Goal: Complete application form: Complete application form

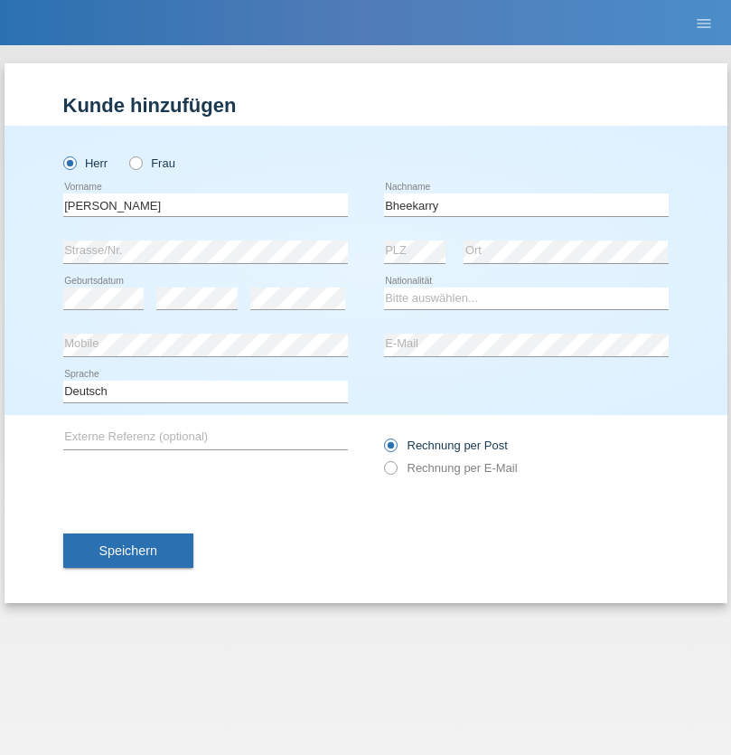
type input "Bheekarry"
select select "CH"
radio input "true"
click at [205, 204] on input "text" at bounding box center [205, 204] width 285 height 23
type input "Mohamed"
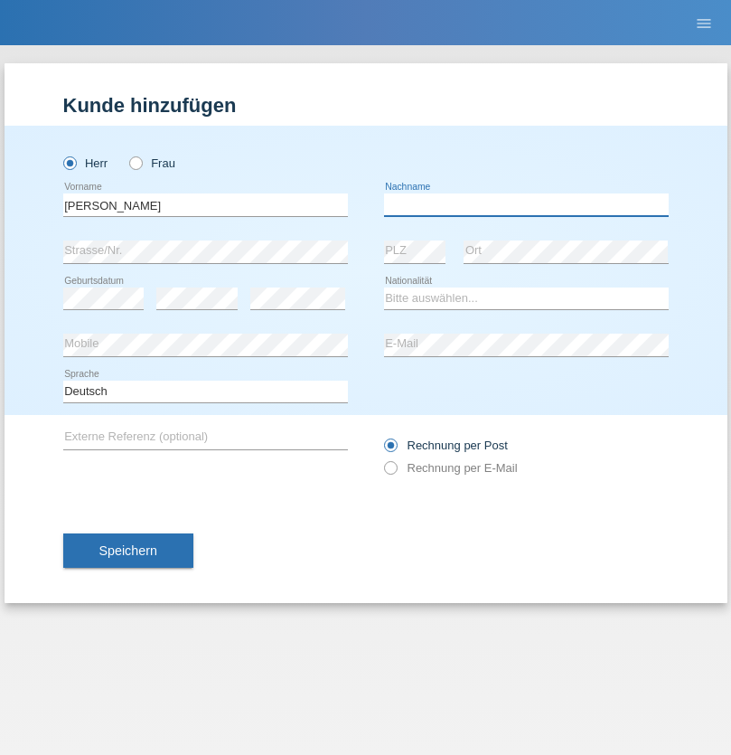
click at [526, 204] on input "text" at bounding box center [526, 204] width 285 height 23
type input "Mohamed"
select select "SY"
select select "C"
select select "21"
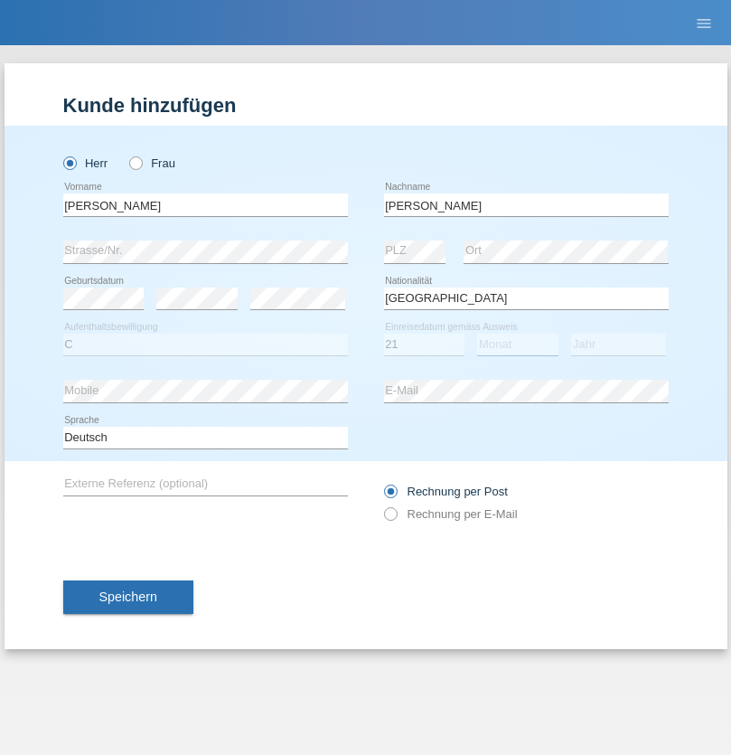
select select "12"
select select "2013"
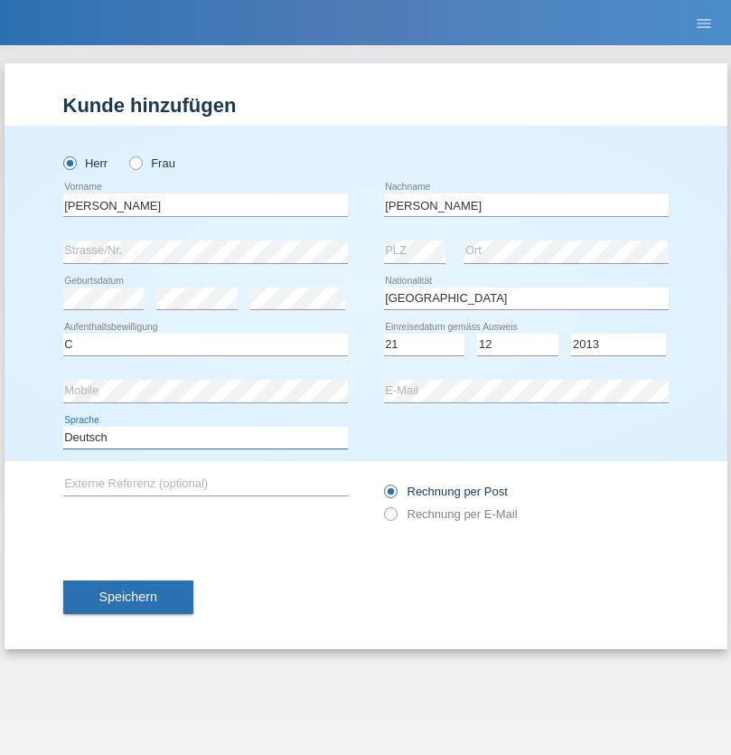
select select "en"
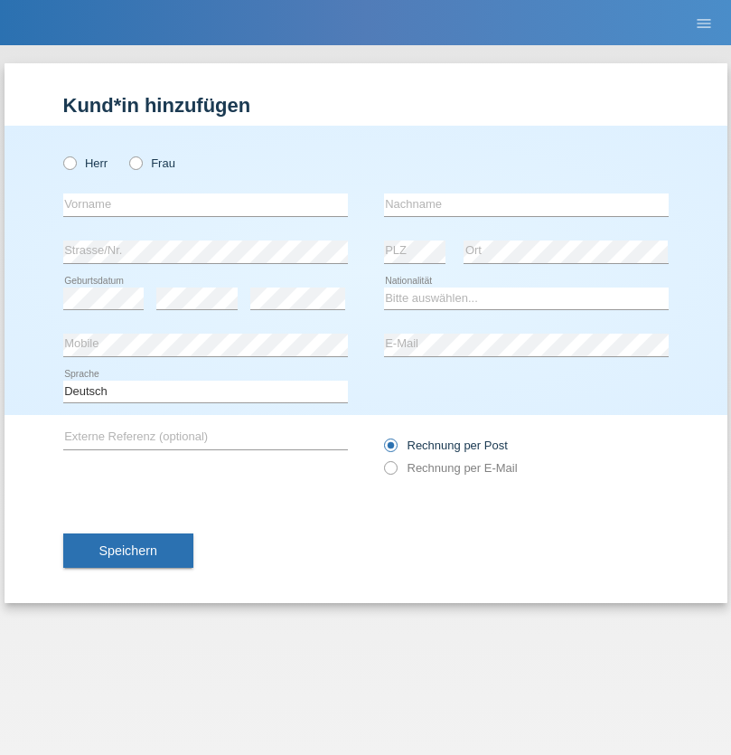
radio input "true"
click at [205, 204] on input "text" at bounding box center [205, 204] width 285 height 23
type input "David"
click at [526, 204] on input "text" at bounding box center [526, 204] width 285 height 23
type input "Senn"
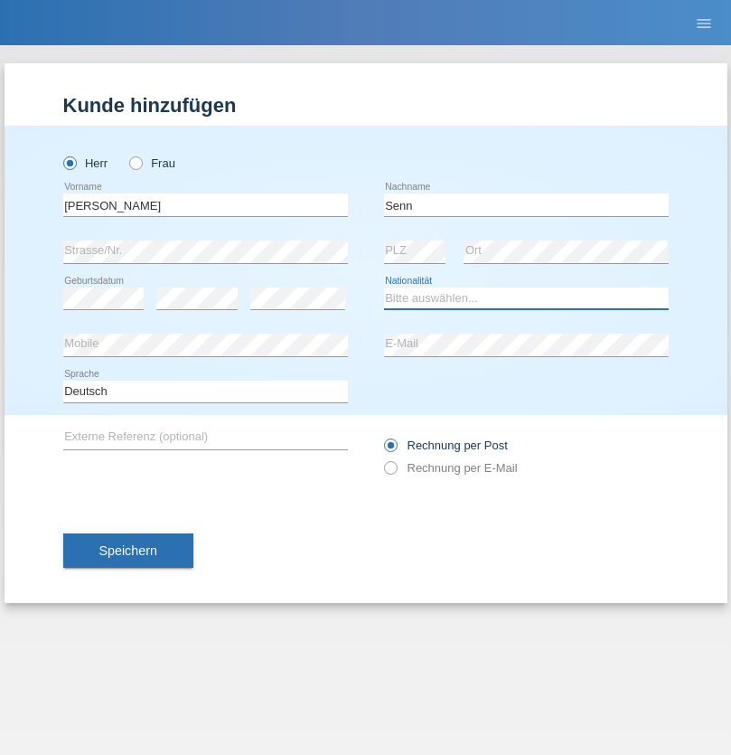
select select "CH"
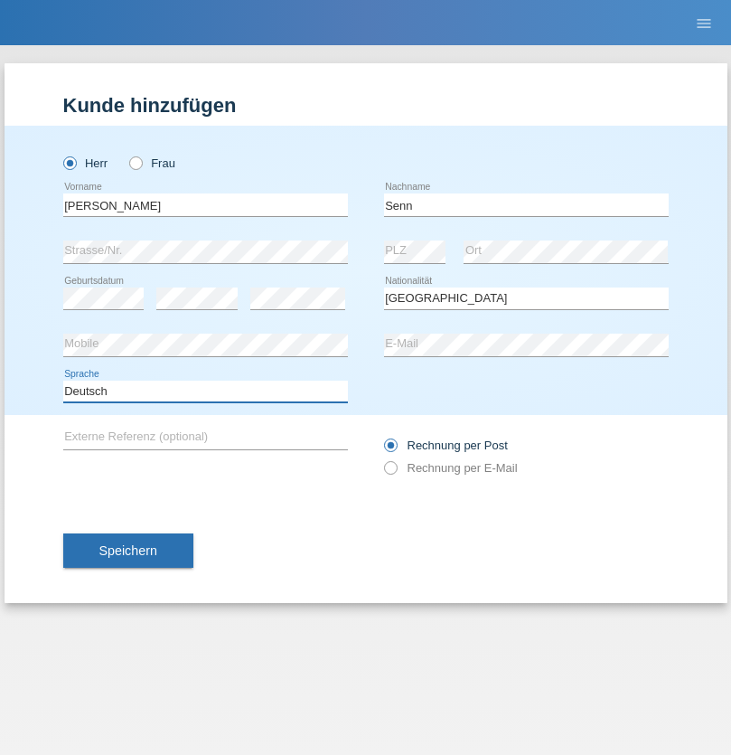
select select "en"
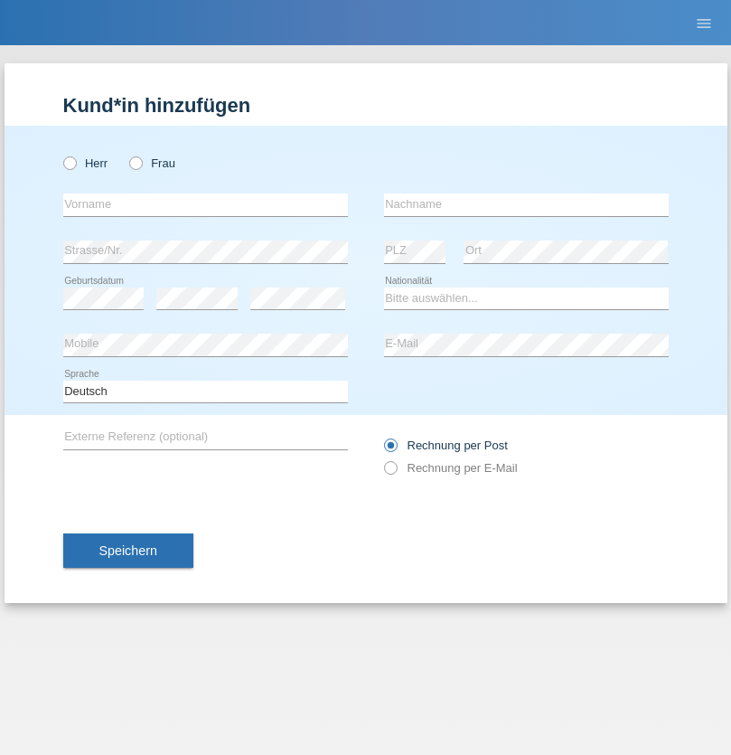
radio input "true"
click at [205, 204] on input "text" at bounding box center [205, 204] width 285 height 23
type input "Cristian"
click at [526, 204] on input "text" at bounding box center [526, 204] width 285 height 23
type input "Teeriu"
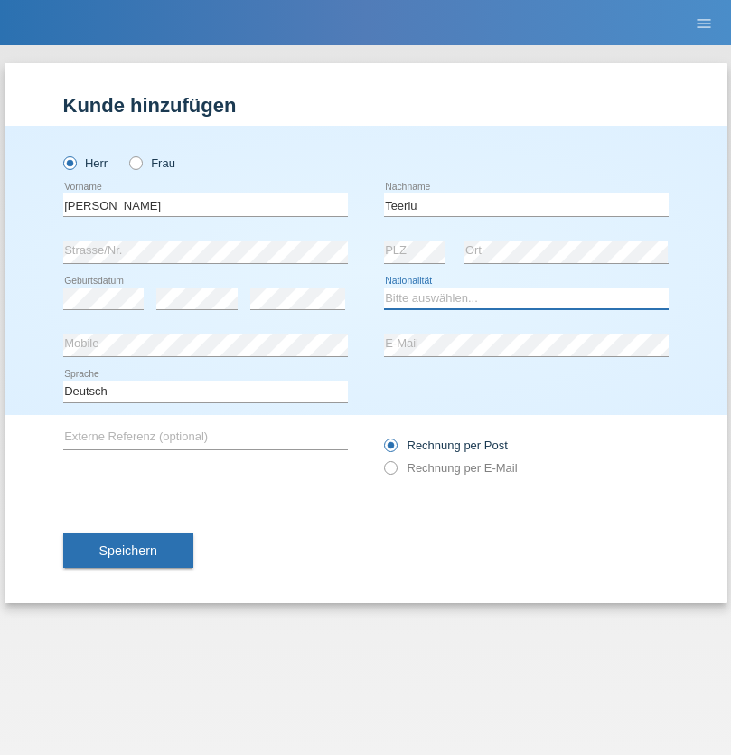
select select "RO"
select select "C"
select select "07"
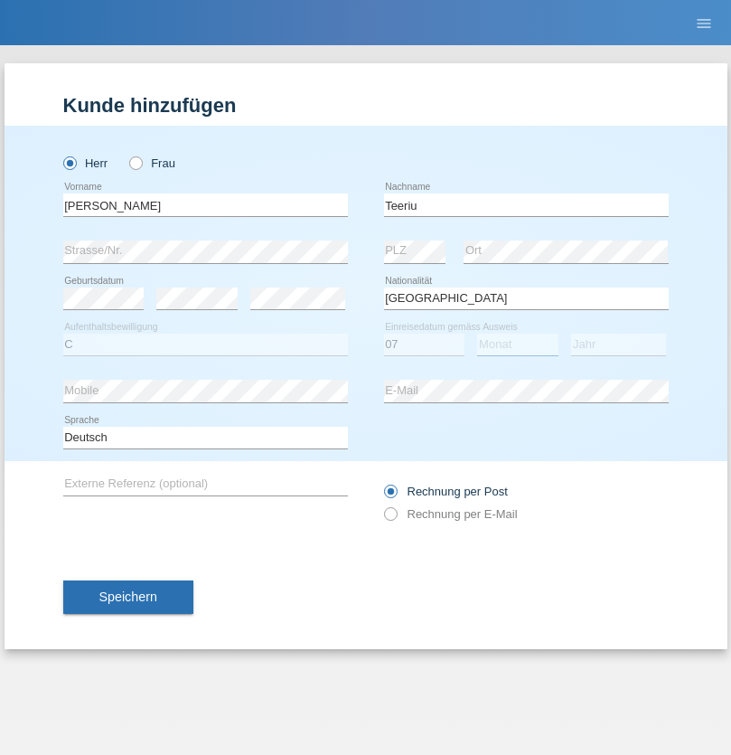
select select "09"
select select "2021"
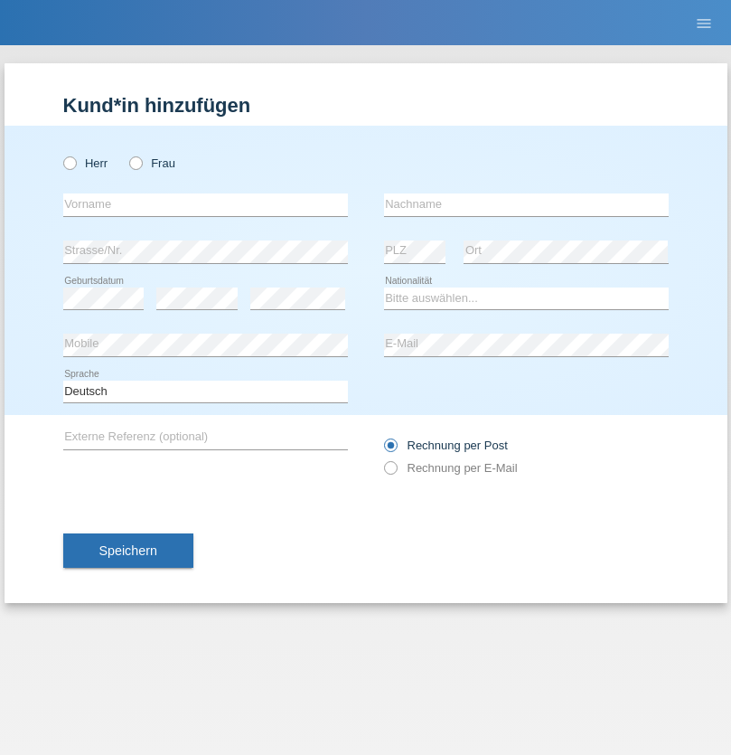
radio input "true"
click at [205, 204] on input "text" at bounding box center [205, 204] width 285 height 23
type input "firat"
click at [526, 204] on input "text" at bounding box center [526, 204] width 285 height 23
type input "kara"
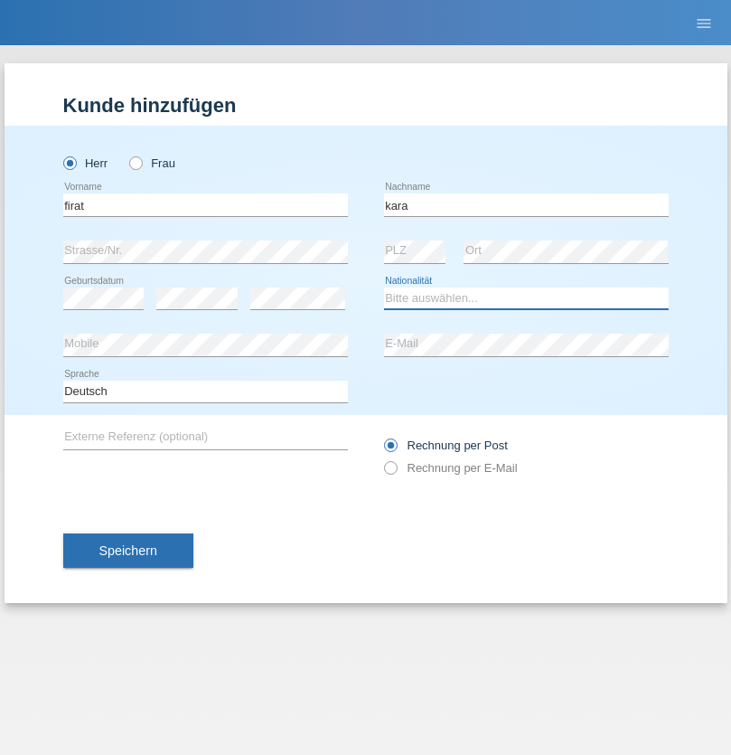
select select "CH"
radio input "true"
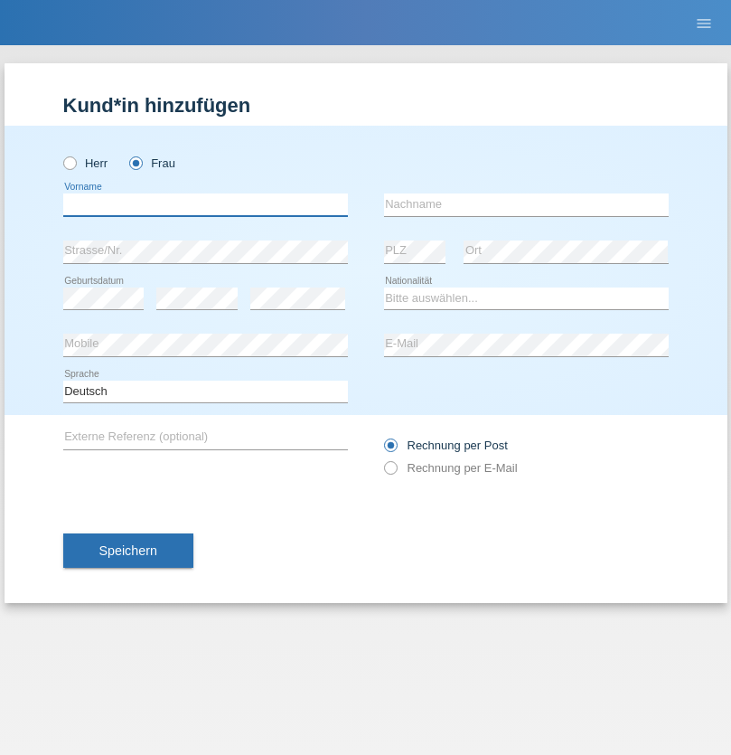
click at [205, 204] on input "text" at bounding box center [205, 204] width 285 height 23
type input "Rihanna"
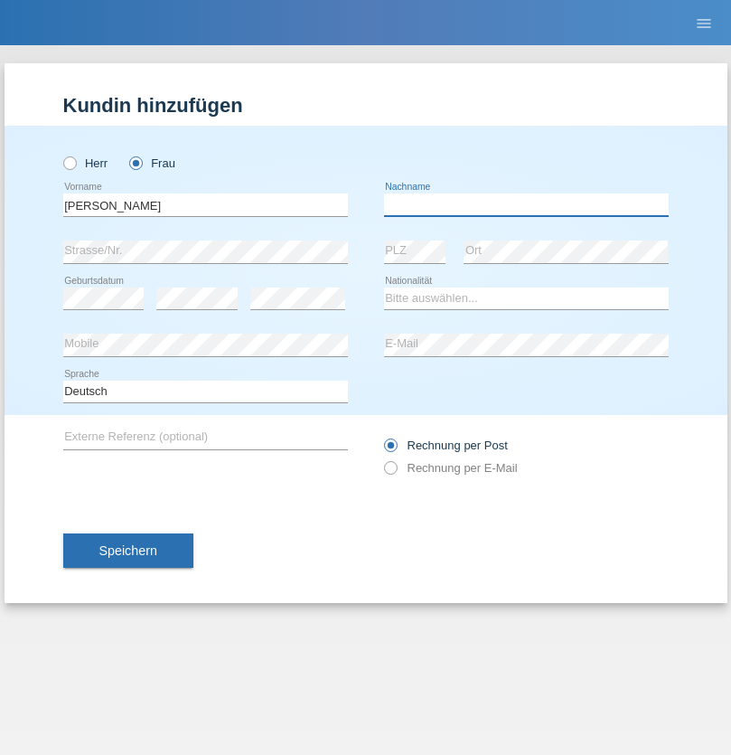
click at [526, 204] on input "text" at bounding box center [526, 204] width 285 height 23
type input "Dössegger"
select select "CH"
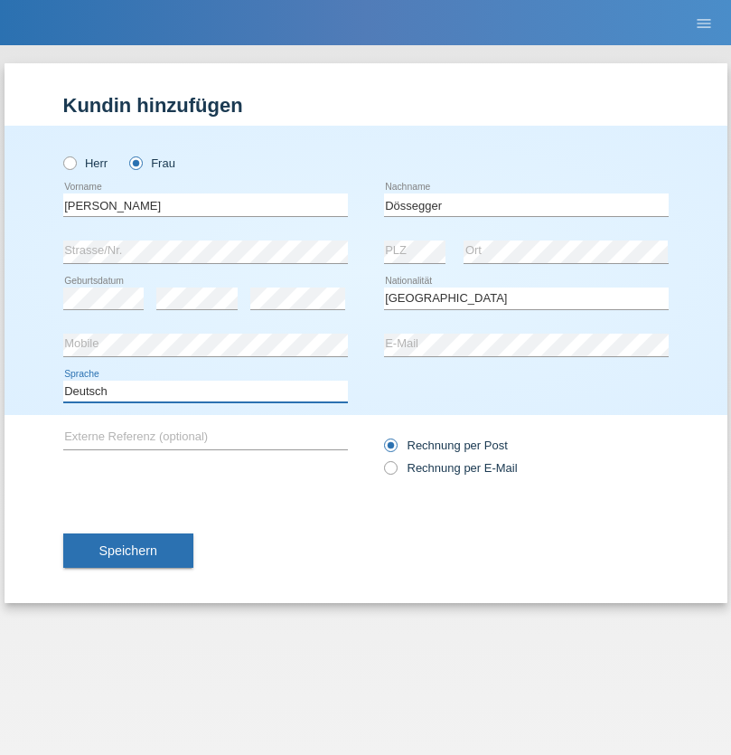
select select "en"
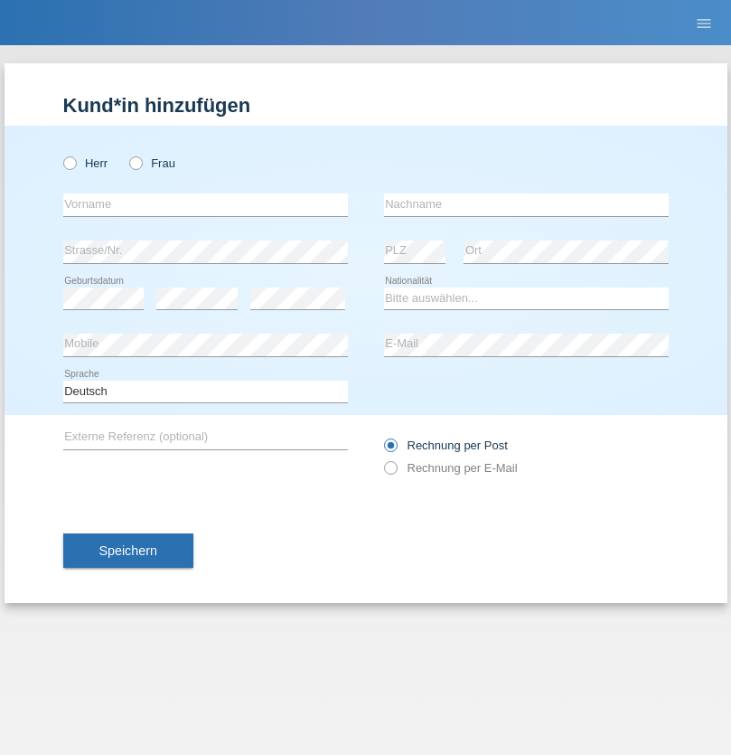
radio input "true"
click at [205, 204] on input "text" at bounding box center [205, 204] width 285 height 23
type input "Senije"
click at [526, 204] on input "text" at bounding box center [526, 204] width 285 height 23
type input "[DEMOGRAPHIC_DATA]"
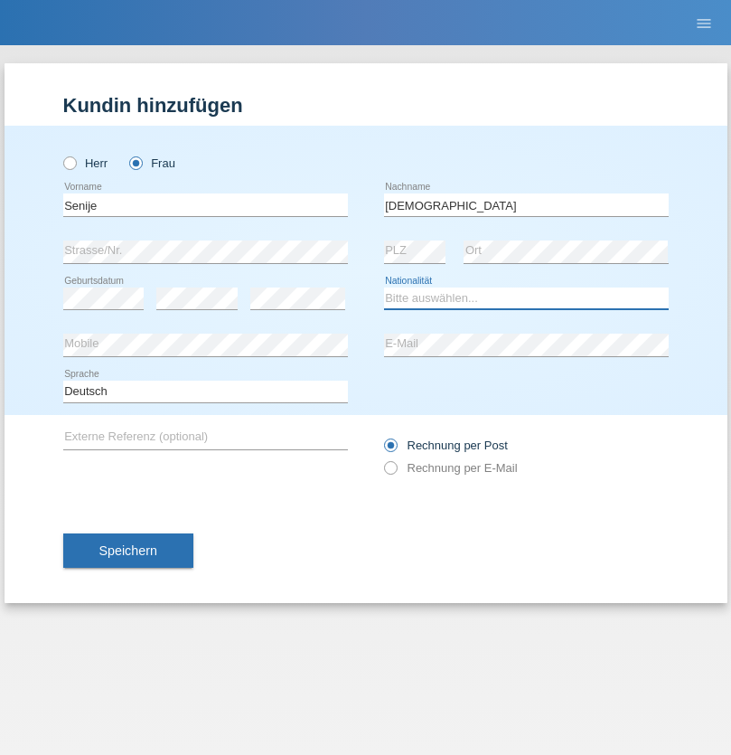
select select "CH"
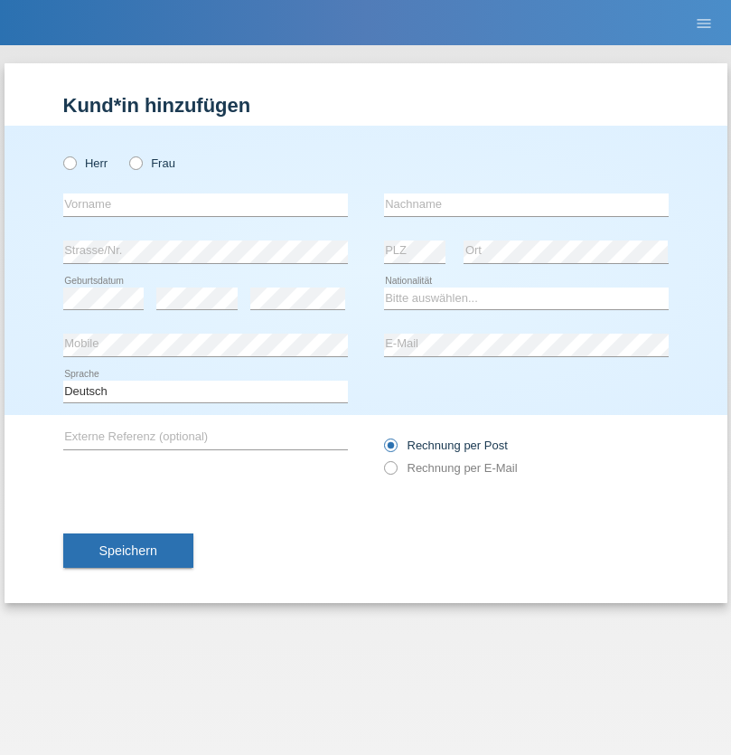
radio input "true"
click at [205, 204] on input "text" at bounding box center [205, 204] width 285 height 23
type input "[PERSON_NAME]"
click at [526, 204] on input "text" at bounding box center [526, 204] width 285 height 23
type input "Priestley"
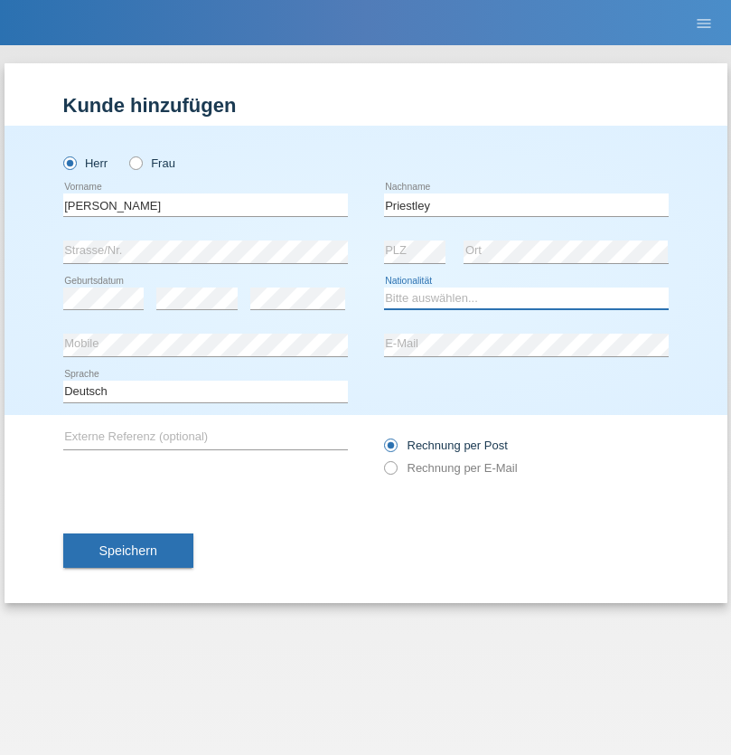
select select "CH"
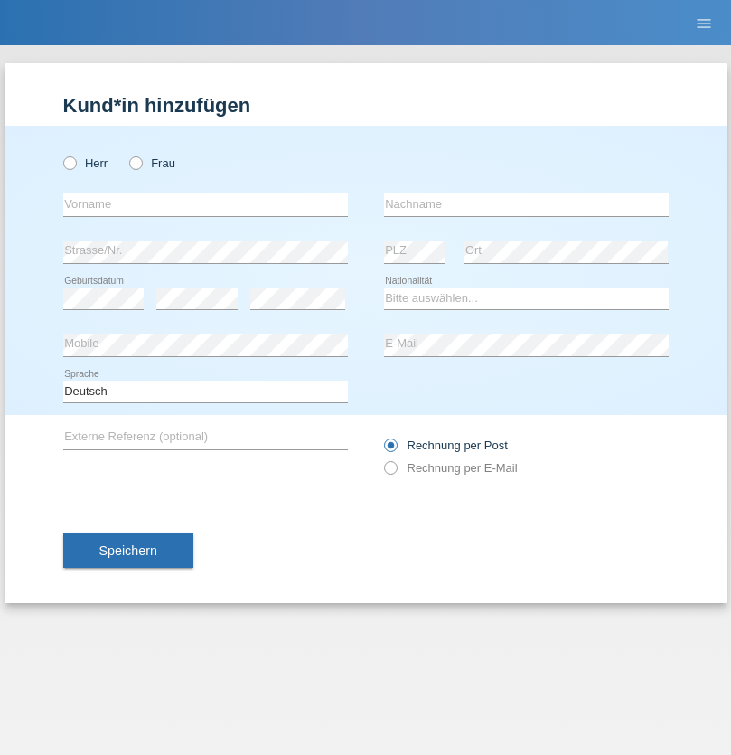
radio input "true"
click at [205, 204] on input "text" at bounding box center [205, 204] width 285 height 23
type input "Francesco"
click at [526, 204] on input "text" at bounding box center [526, 204] width 285 height 23
type input "Fortugno"
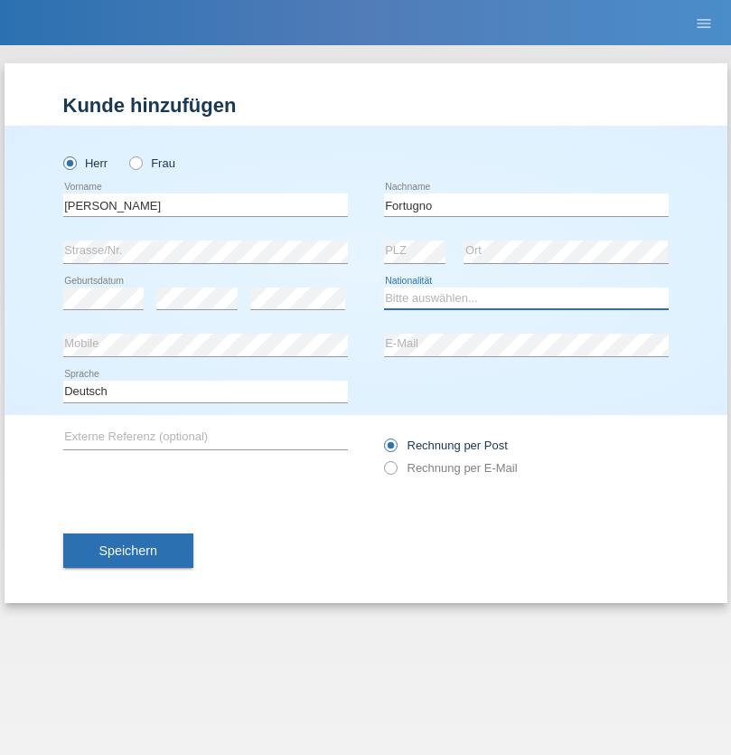
select select "IT"
select select "C"
select select "09"
select select "08"
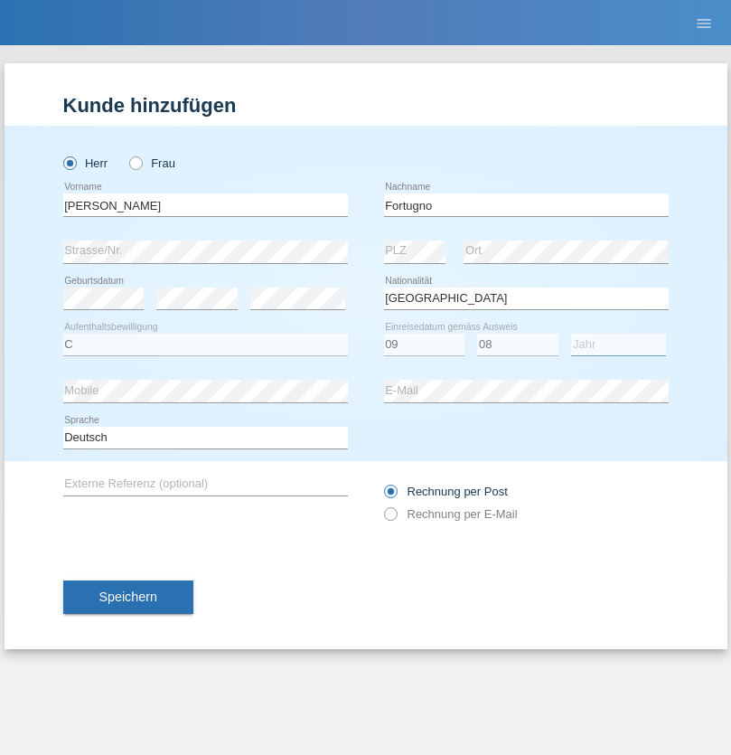
select select "2006"
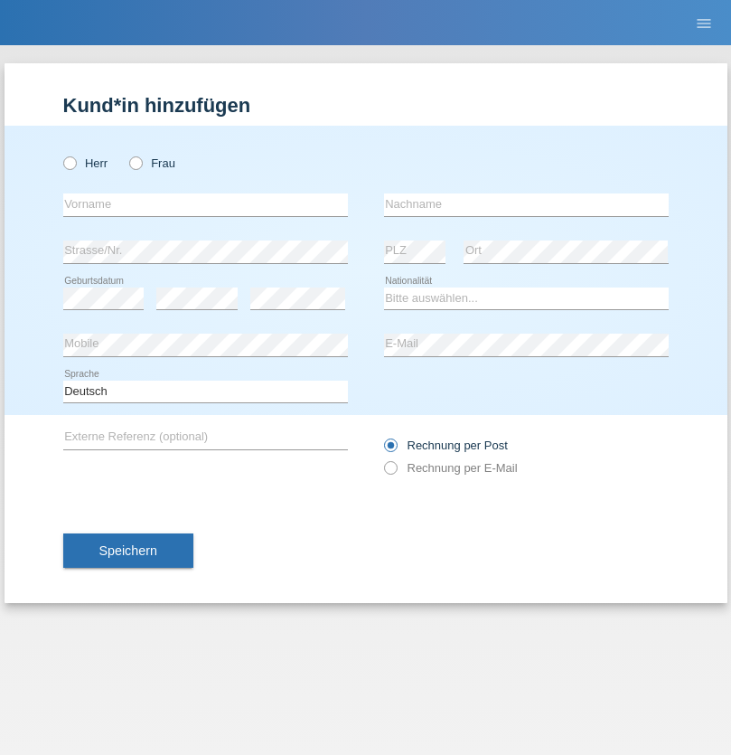
radio input "true"
click at [205, 204] on input "text" at bounding box center [205, 204] width 285 height 23
type input "Farkash"
click at [526, 204] on input "text" at bounding box center [526, 204] width 285 height 23
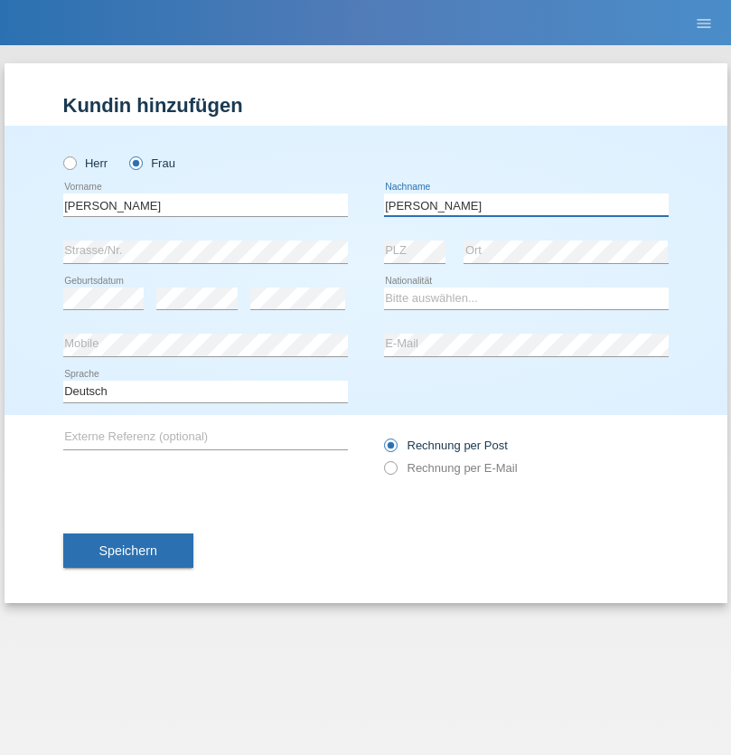
type input "Yolana"
select select "UA"
select select "C"
select select "23"
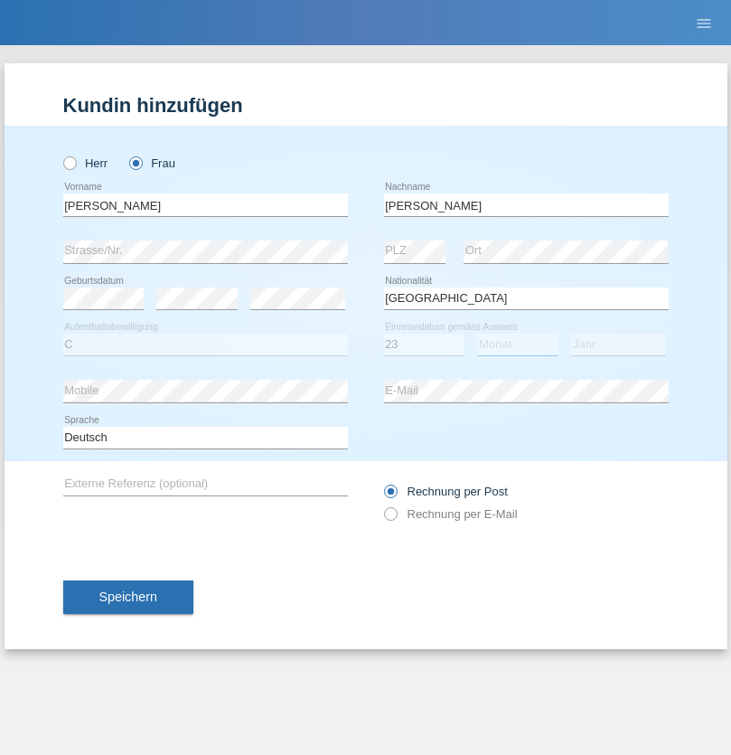
select select "10"
select select "2021"
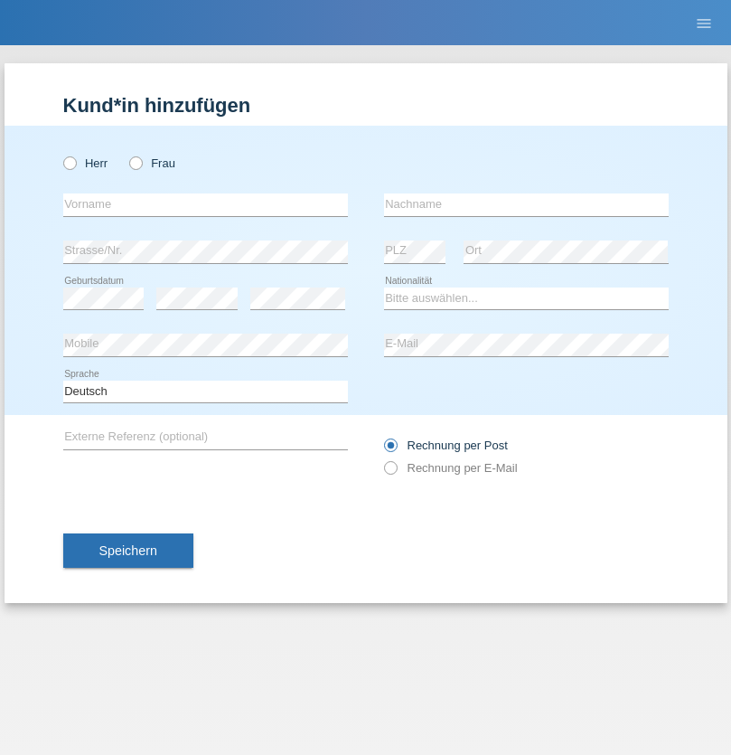
radio input "true"
click at [205, 204] on input "text" at bounding box center [205, 204] width 285 height 23
type input "Nuria"
click at [526, 204] on input "text" at bounding box center [526, 204] width 285 height 23
type input "D'Antino"
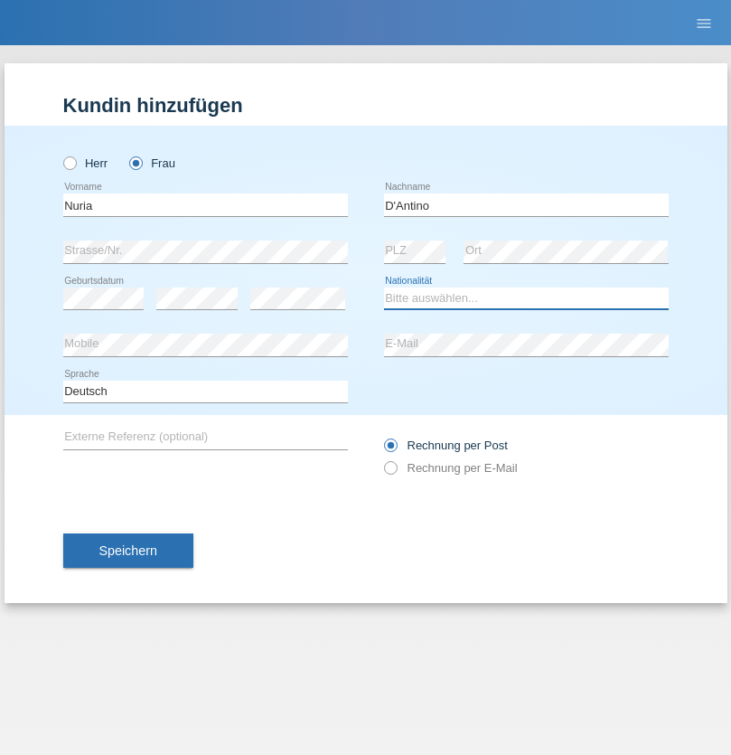
select select "CH"
